Goal: Transaction & Acquisition: Purchase product/service

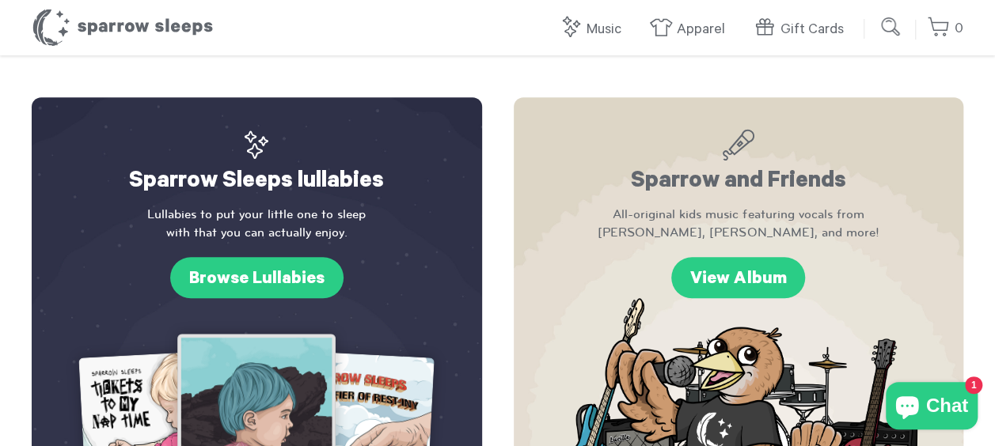
scroll to position [449, 0]
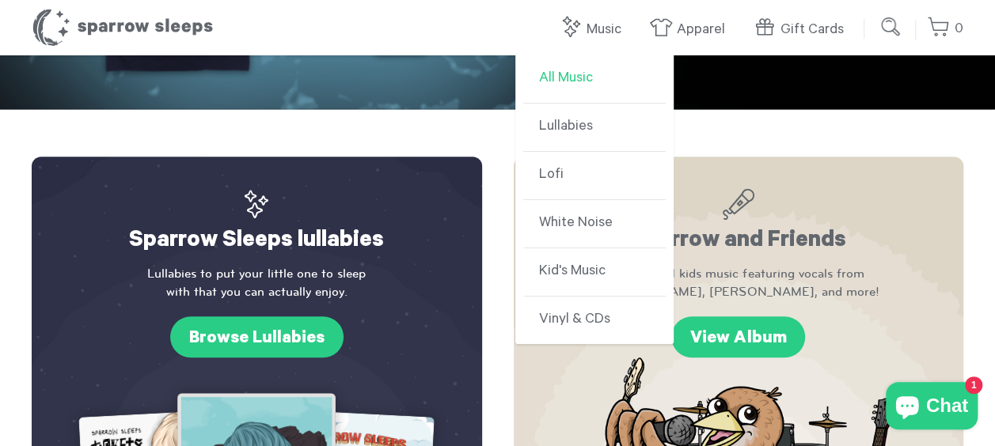
click at [569, 75] on link "All Music" at bounding box center [594, 79] width 142 height 48
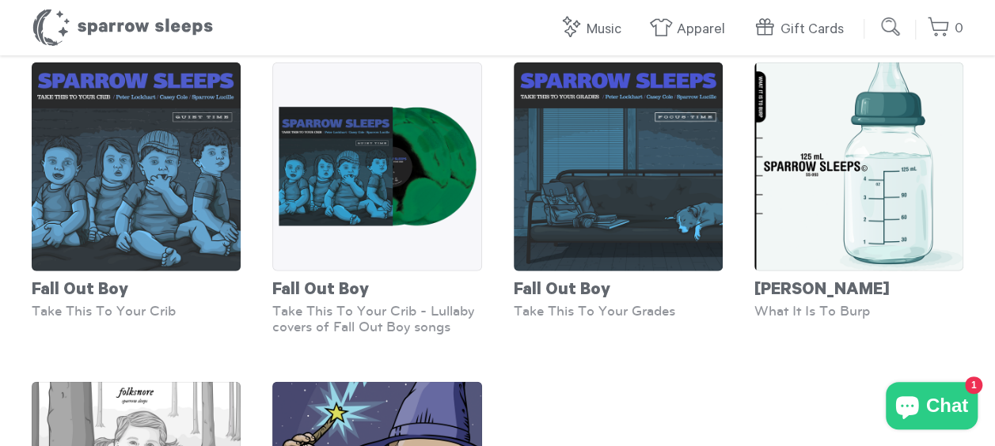
scroll to position [1999, 0]
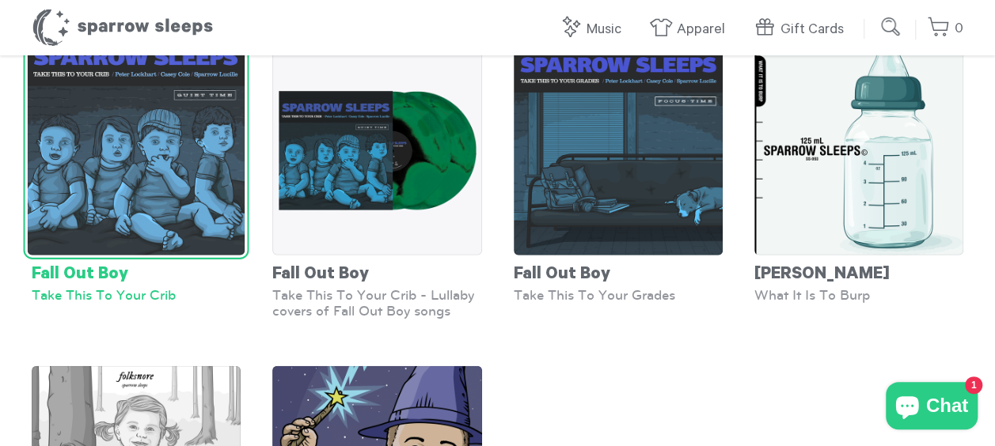
click at [87, 274] on div "Fall Out Boy" at bounding box center [136, 272] width 209 height 32
